Goal: Information Seeking & Learning: Learn about a topic

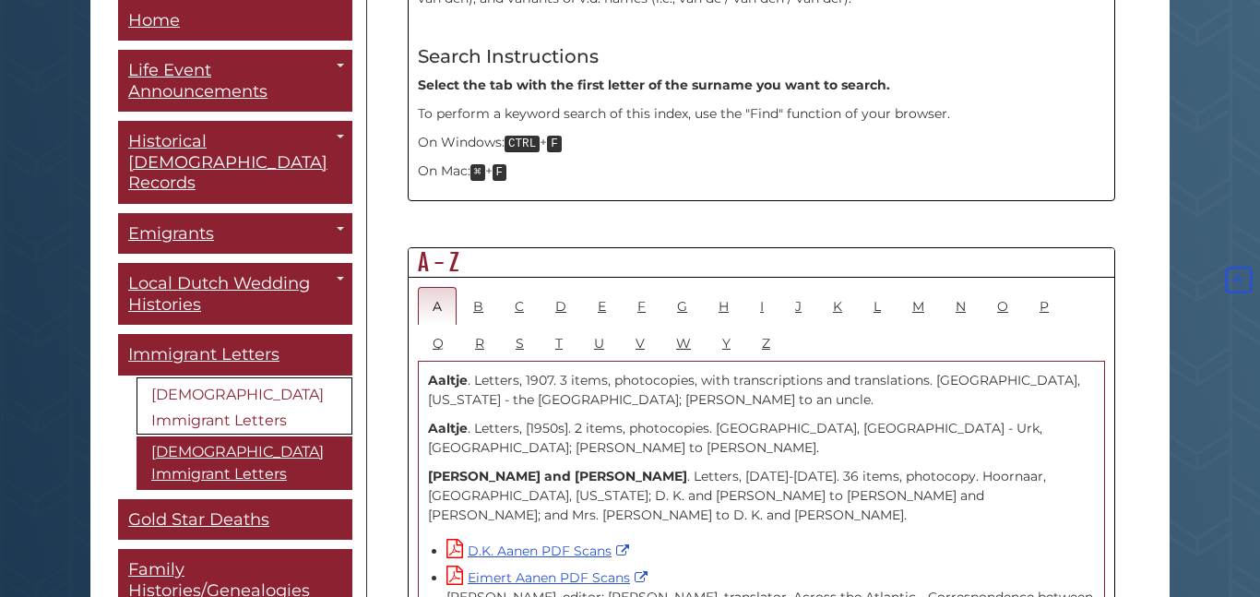
scroll to position [888, 0]
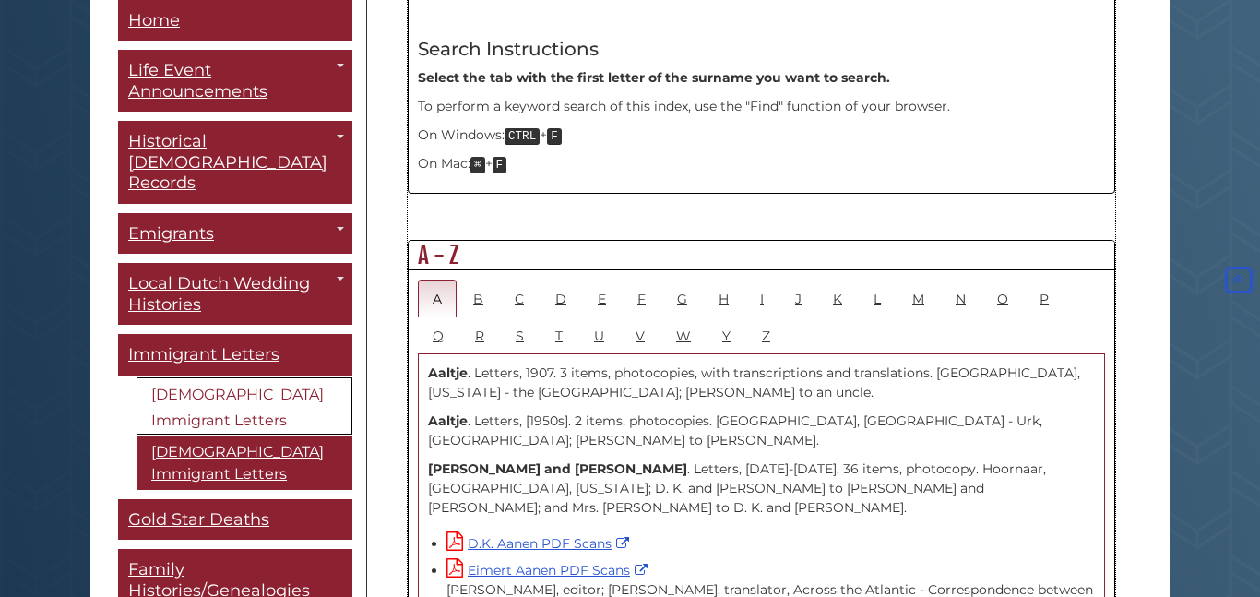
click at [591, 363] on p "Aaltje . Letters, 1907. 3 items, photocopies, with transcriptions and translati…" at bounding box center [761, 382] width 667 height 39
click at [716, 279] on link "H" at bounding box center [724, 298] width 40 height 38
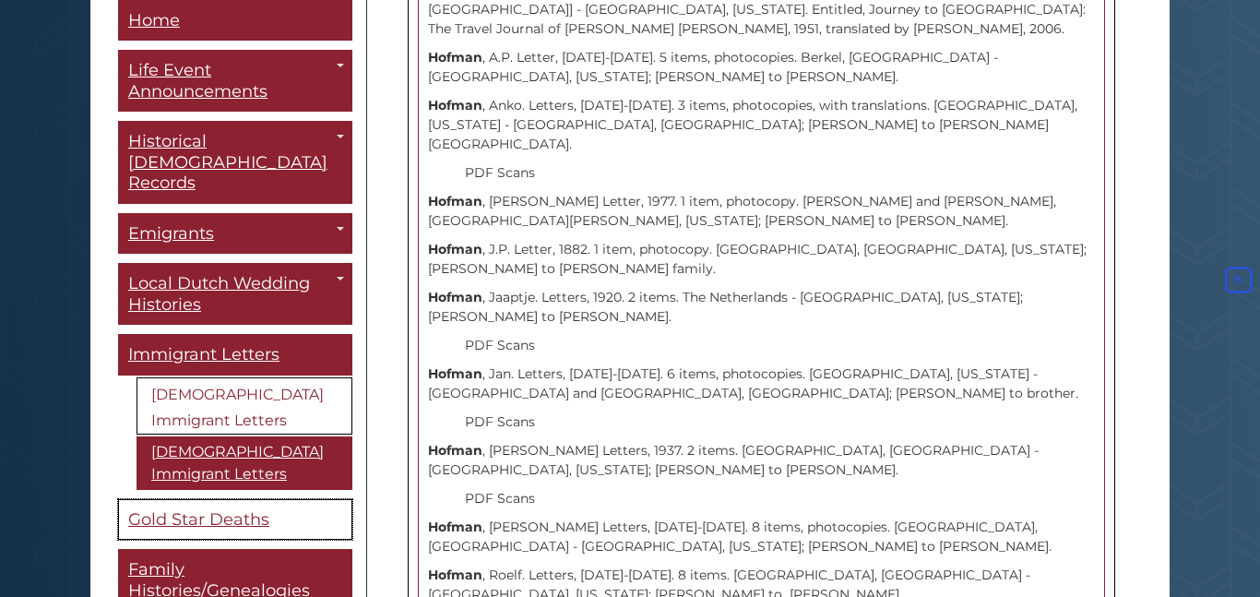
scroll to position [5586, 0]
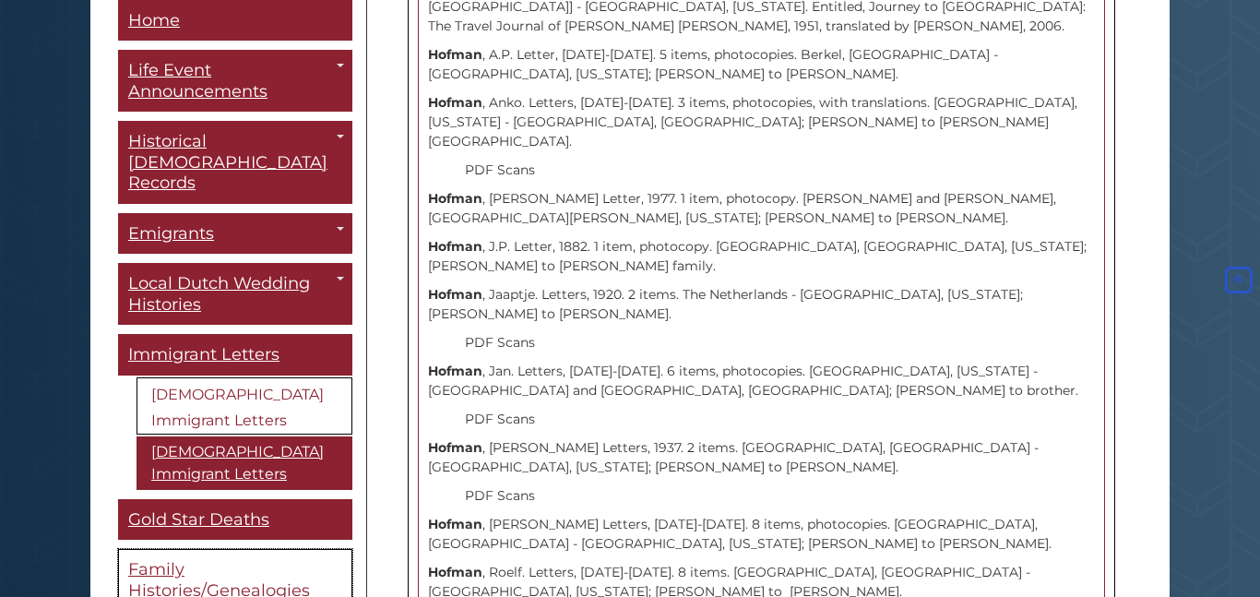
click at [222, 560] on span "Family Histories/Genealogies" at bounding box center [219, 580] width 182 height 41
